Goal: Find specific page/section: Find specific page/section

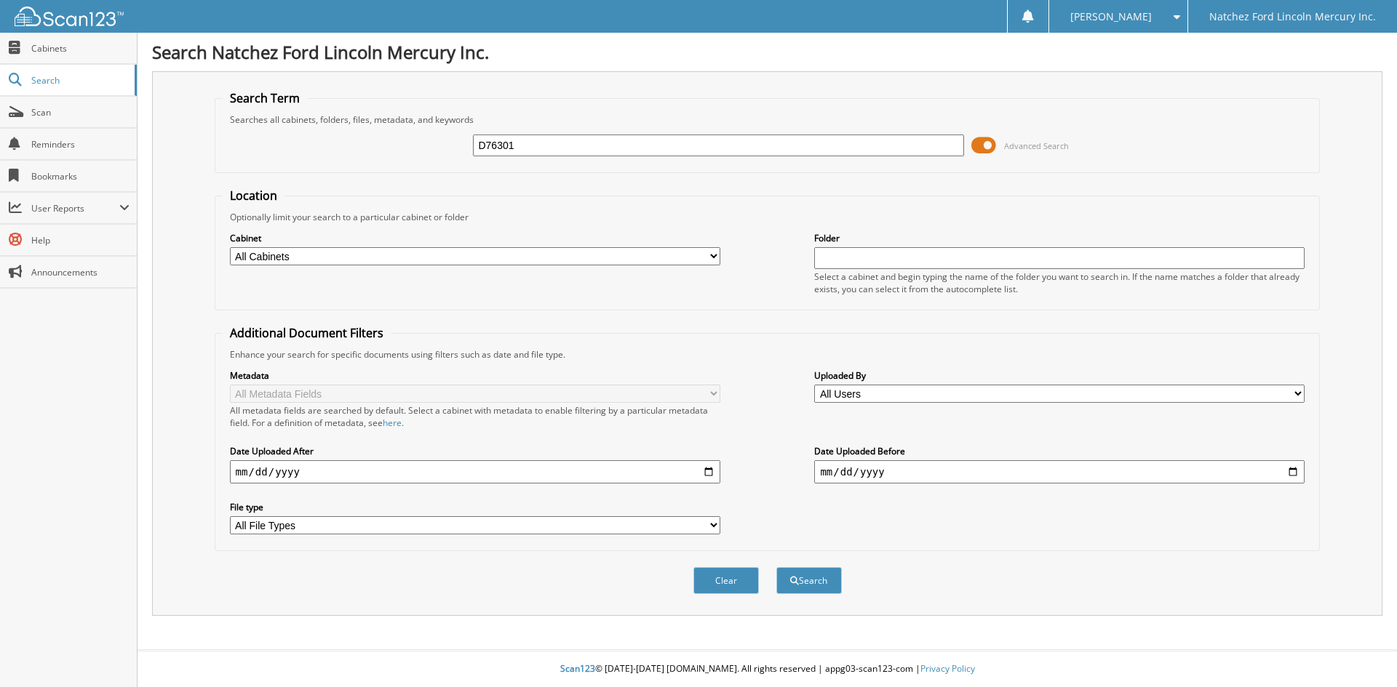
type input "D76301"
click at [776, 567] on button "Search" at bounding box center [808, 580] width 65 height 27
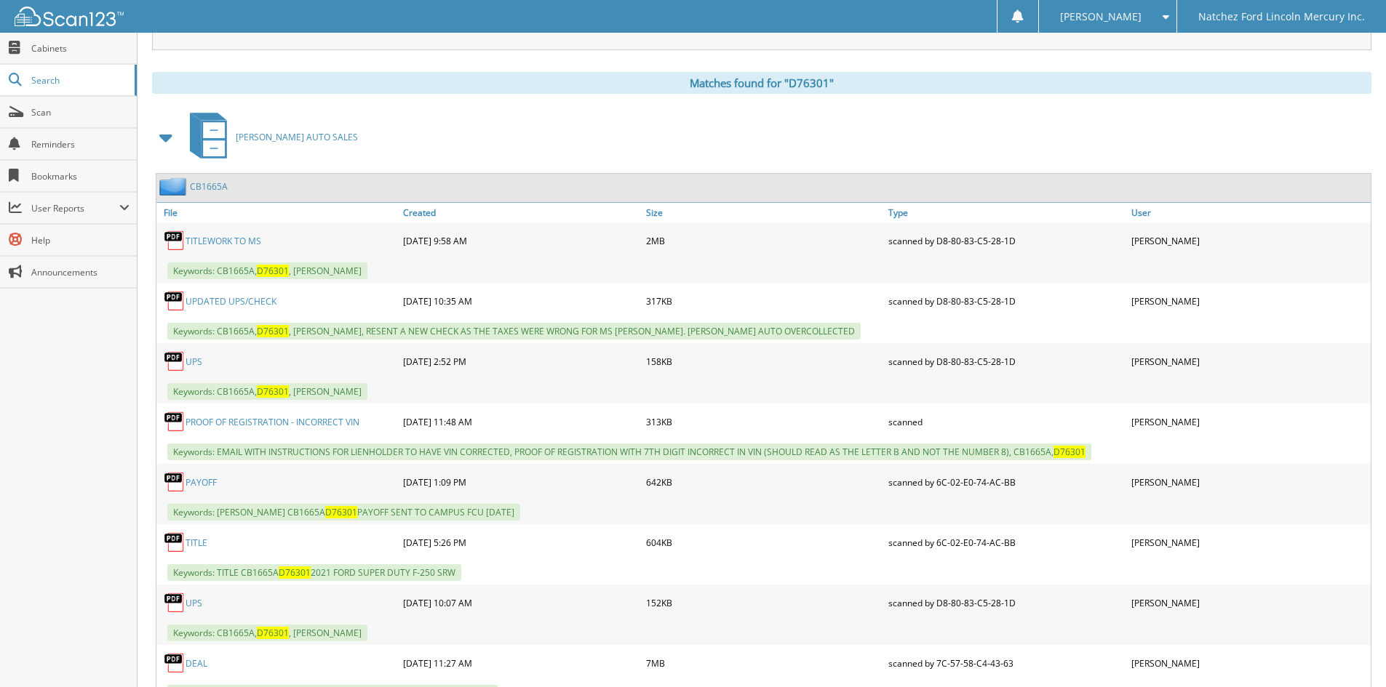
scroll to position [582, 0]
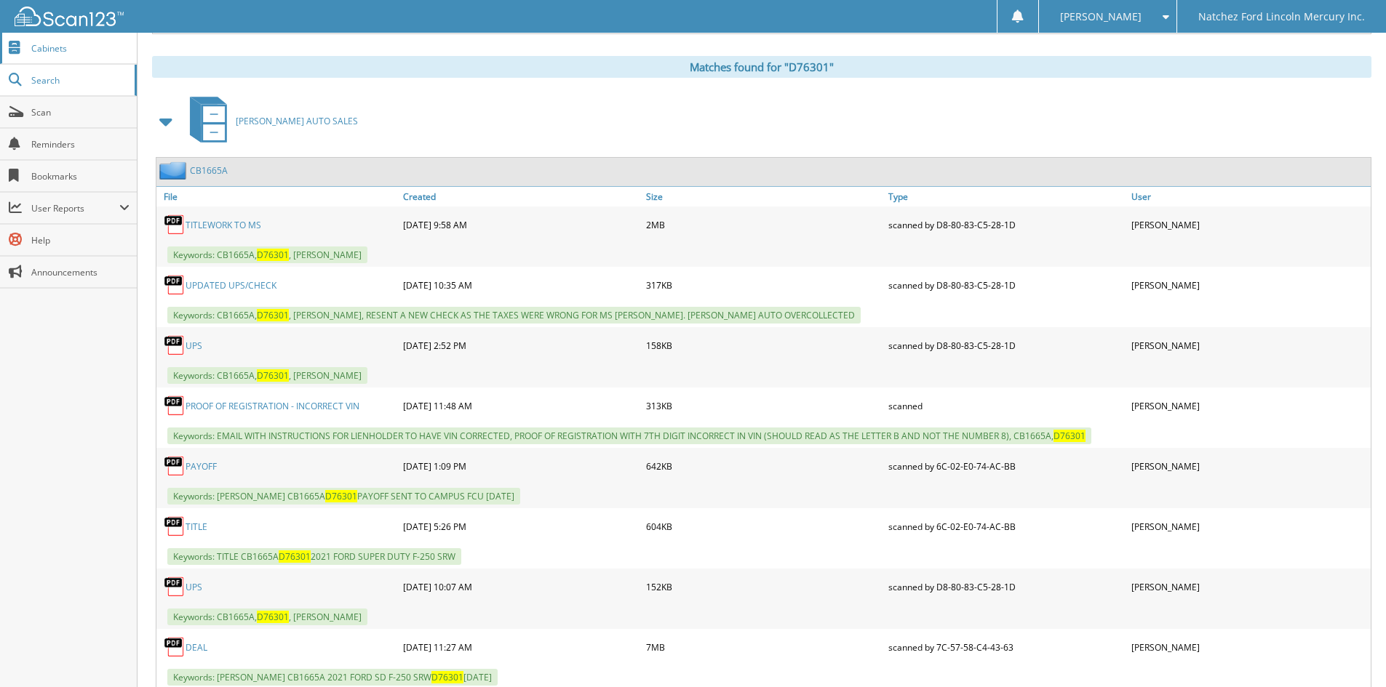
click at [58, 46] on span "Cabinets" at bounding box center [80, 48] width 98 height 12
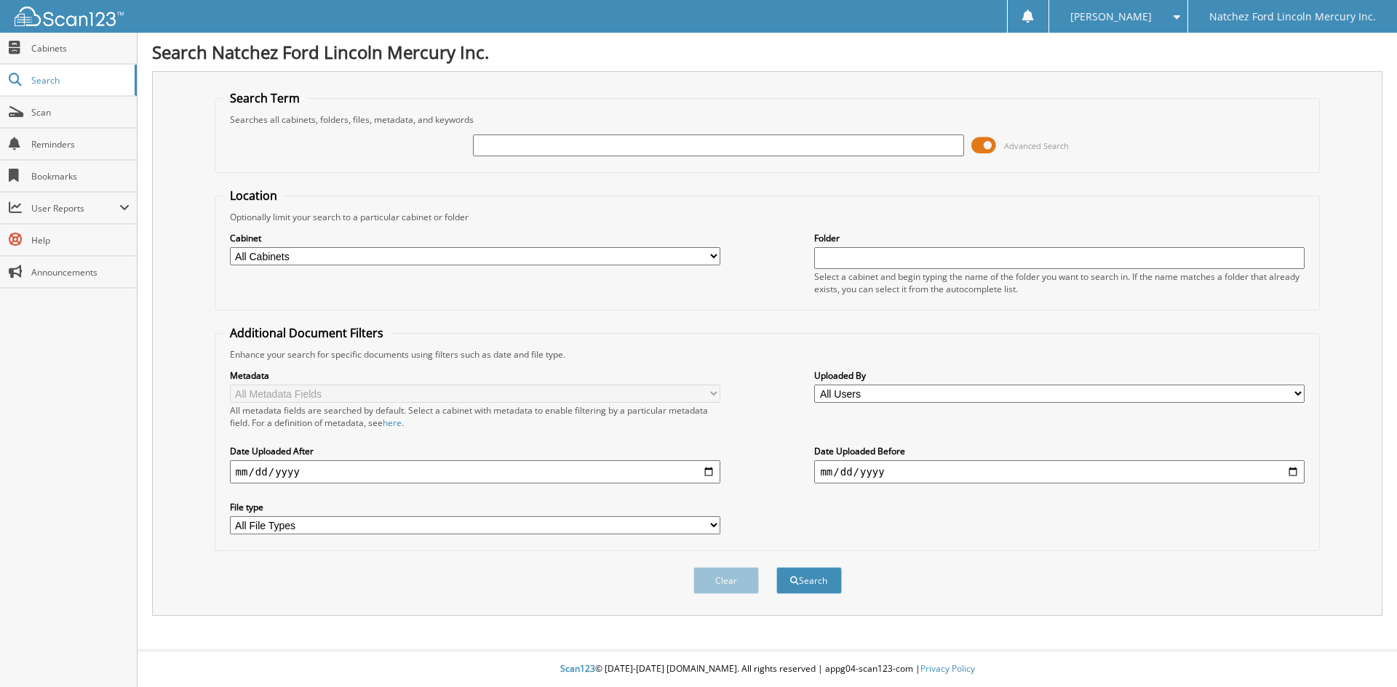
click at [668, 141] on input "text" at bounding box center [718, 146] width 490 height 22
type input "800694"
click at [776, 567] on button "Search" at bounding box center [808, 580] width 65 height 27
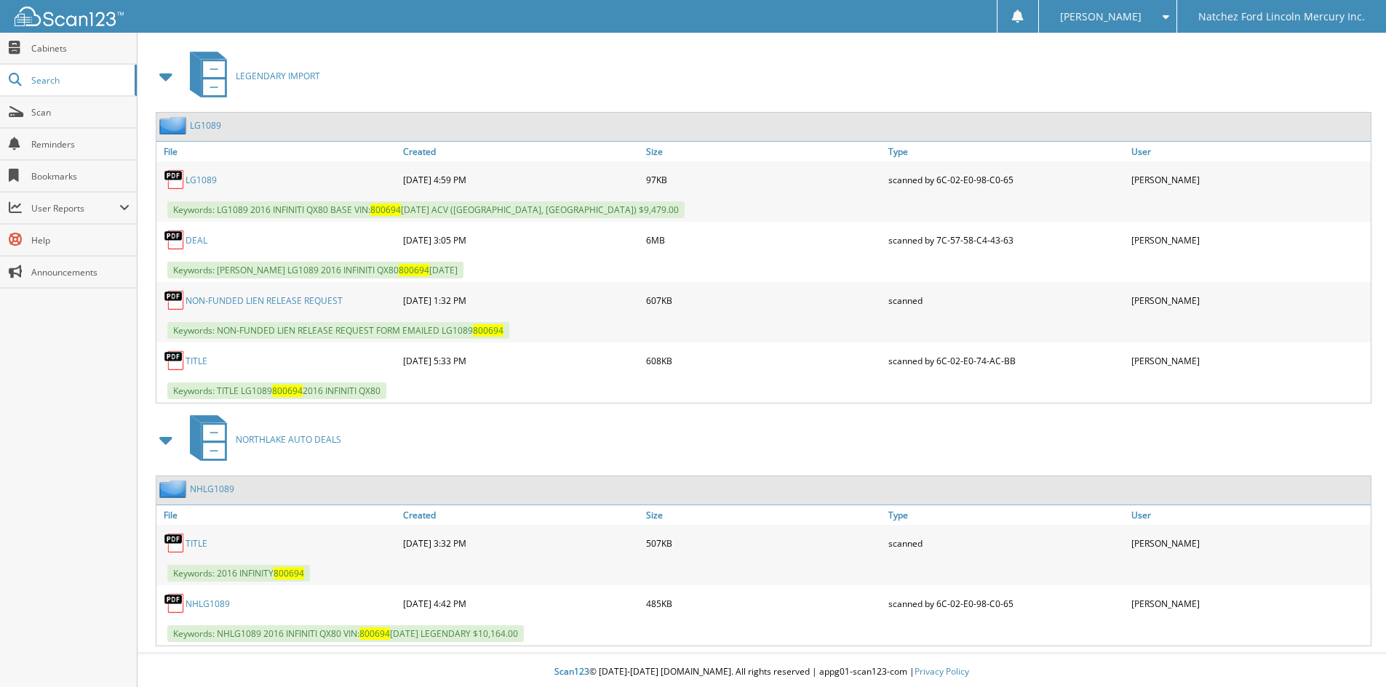
scroll to position [631, 0]
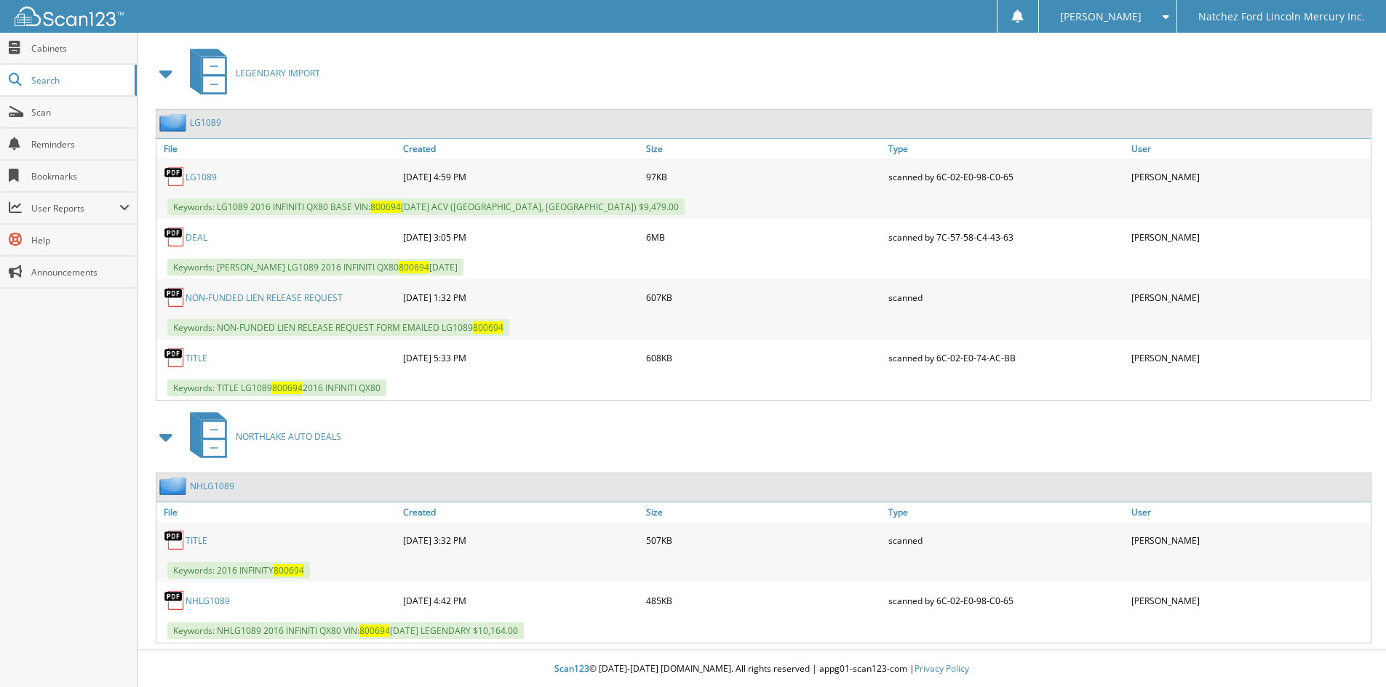
click at [194, 540] on link "TITLE" at bounding box center [196, 541] width 22 height 12
click at [208, 484] on link "NHLG1089" at bounding box center [212, 486] width 44 height 12
